Goal: Obtain resource: Download file/media

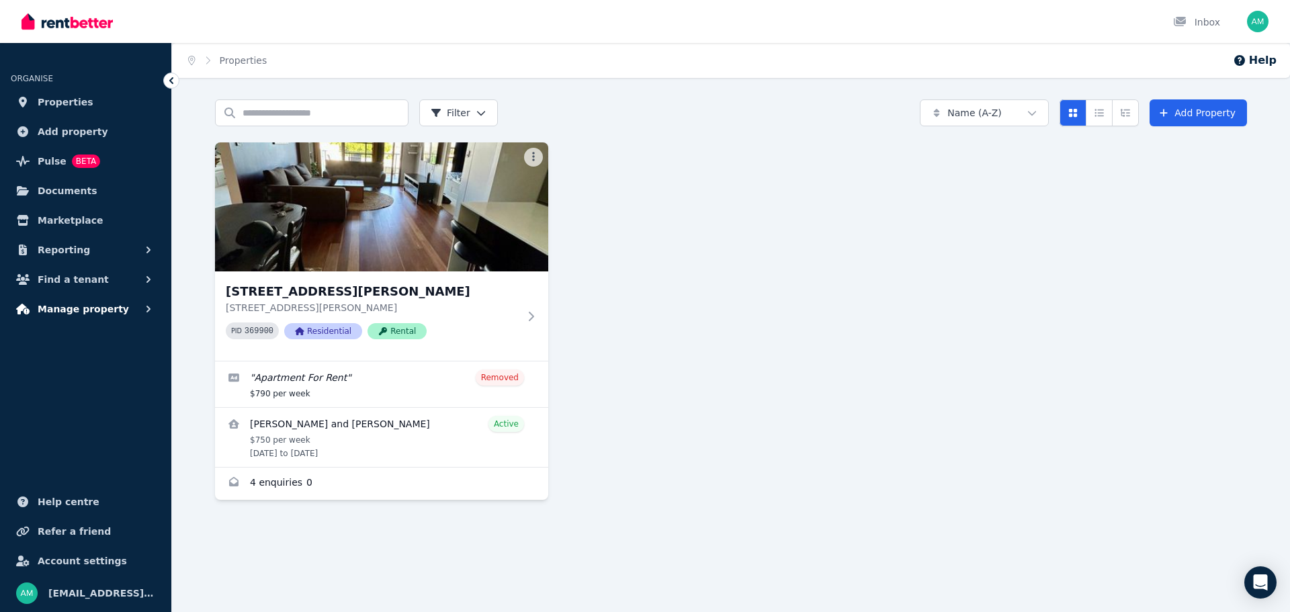
click at [85, 305] on span "Manage property" at bounding box center [83, 309] width 91 height 16
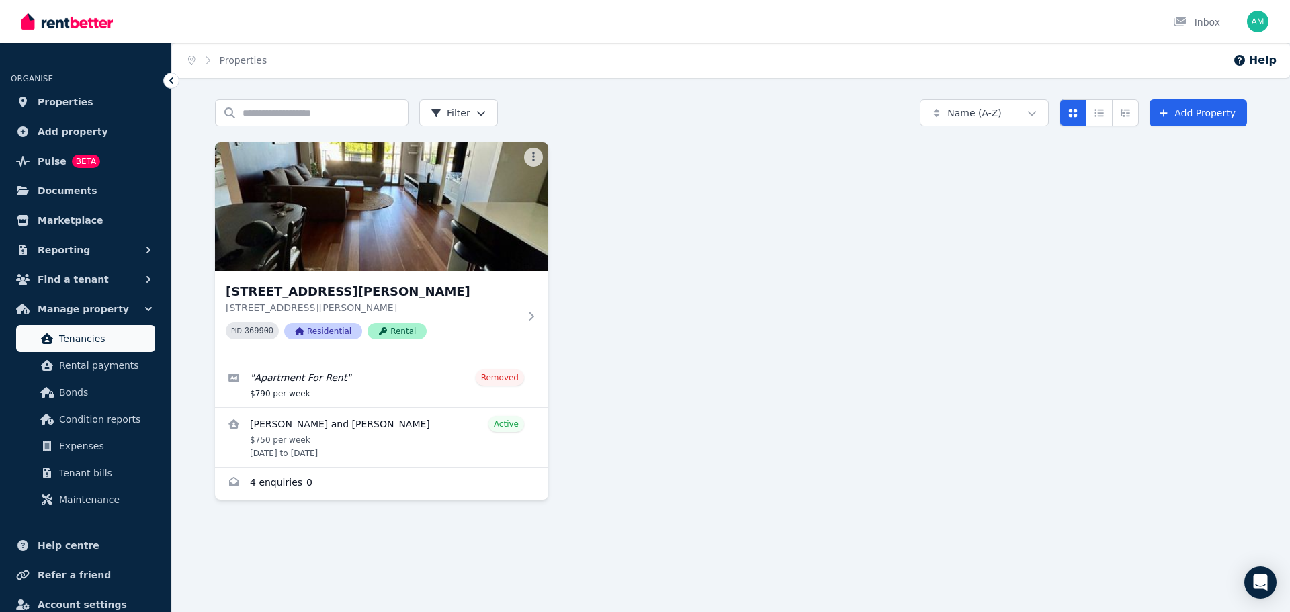
click at [87, 345] on span "Tenancies" at bounding box center [104, 339] width 91 height 16
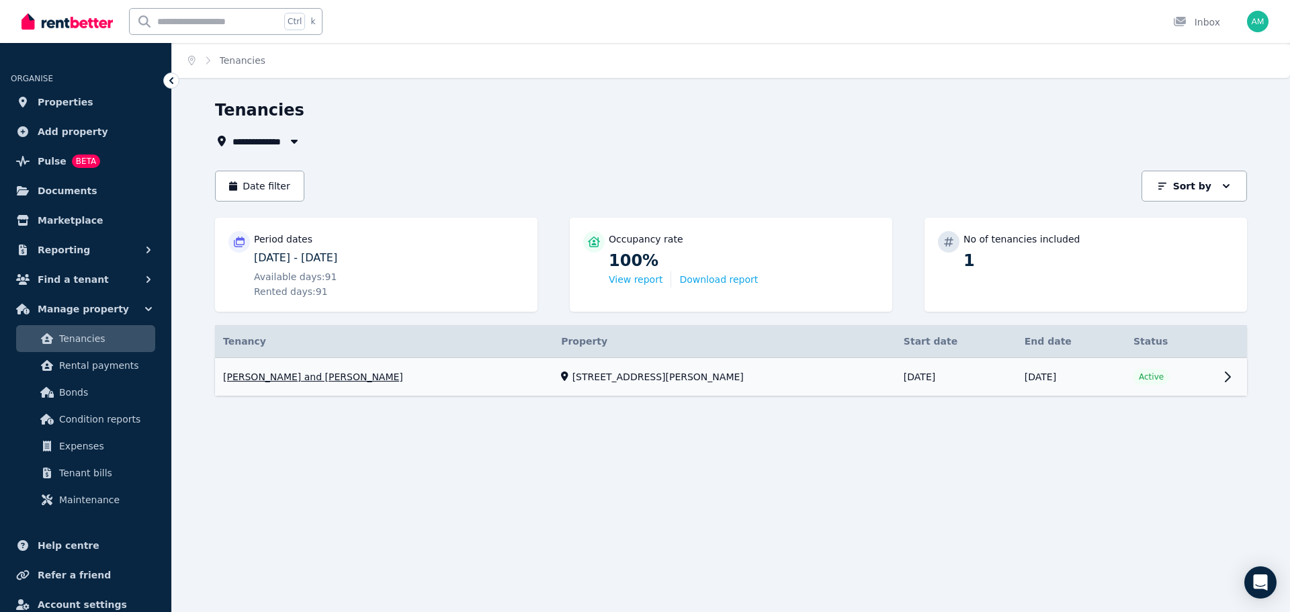
click at [1224, 372] on link "View property details" at bounding box center [731, 377] width 1032 height 38
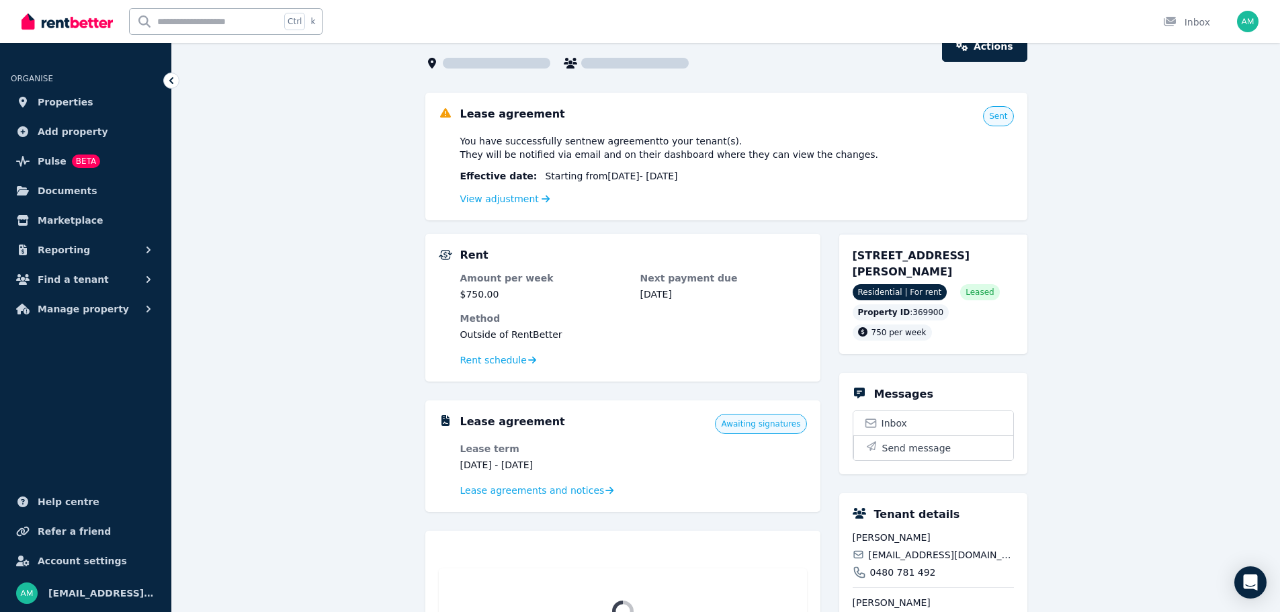
scroll to position [202, 0]
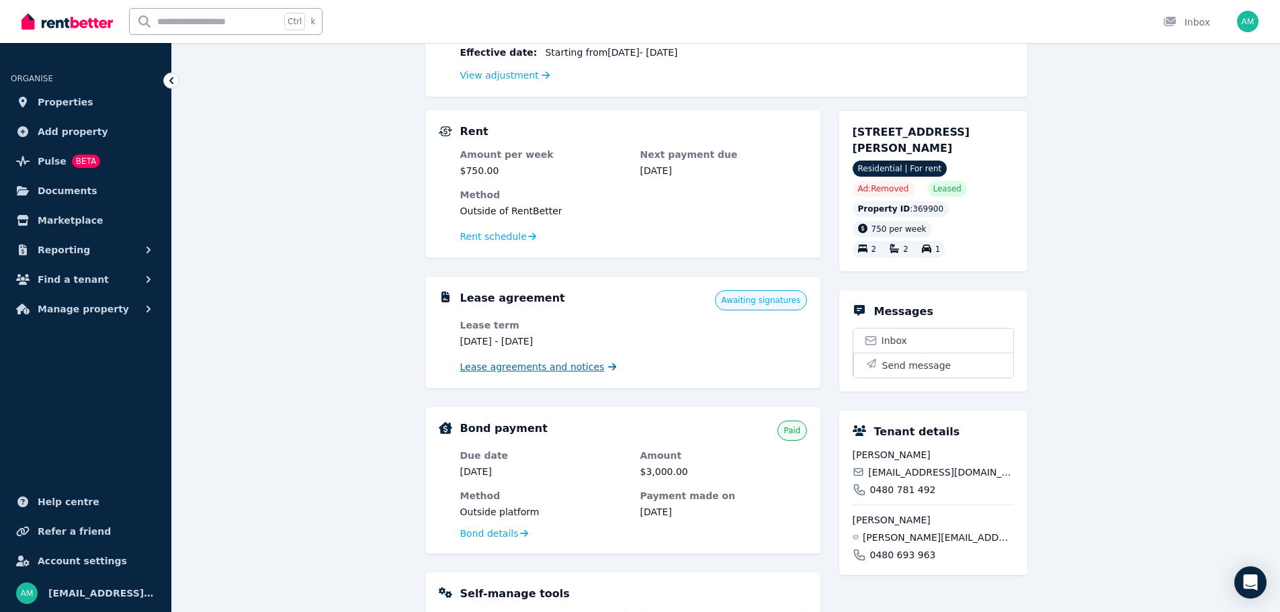
click at [556, 366] on span "Lease agreements and notices" at bounding box center [532, 366] width 144 height 13
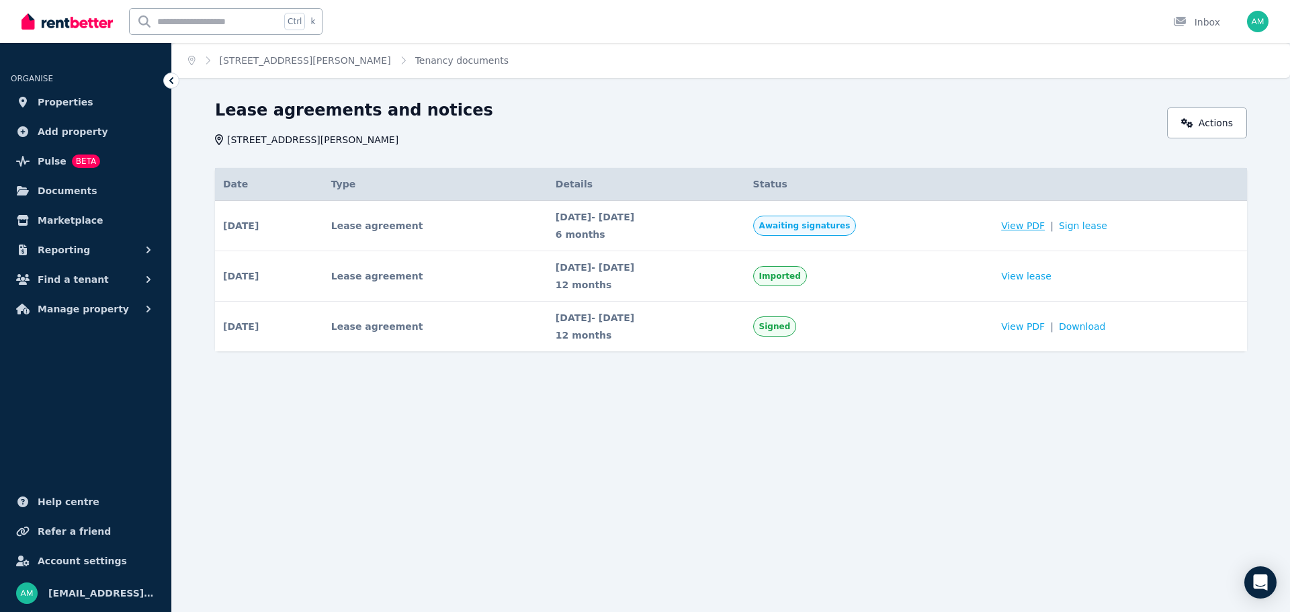
click at [1045, 226] on span "View PDF" at bounding box center [1023, 225] width 44 height 13
click at [1041, 226] on span "View PDF" at bounding box center [1023, 225] width 44 height 13
